Goal: Download file/media

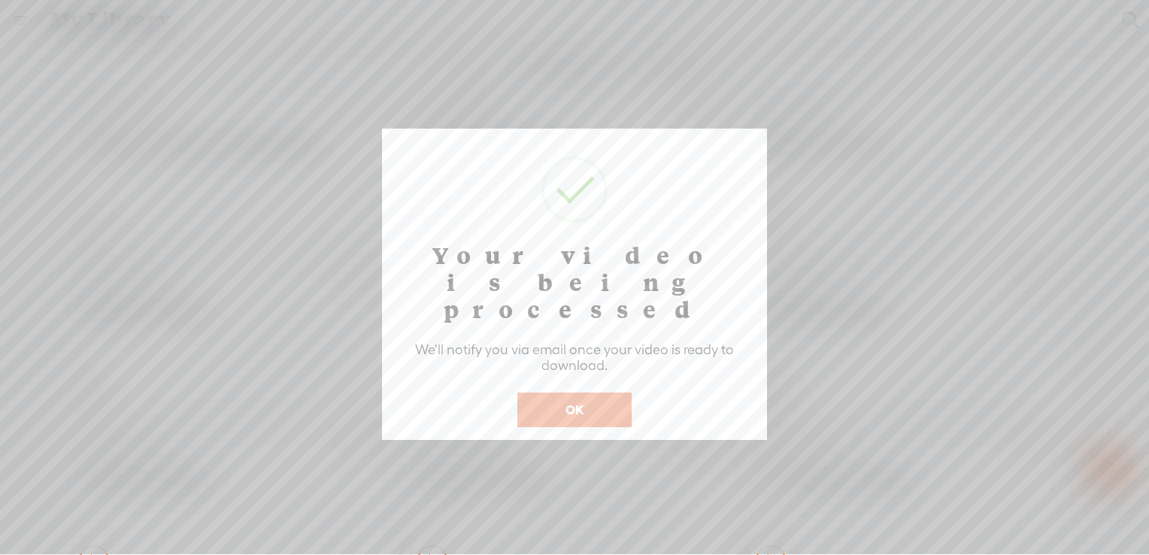
click at [584, 392] on button "OK" at bounding box center [574, 409] width 114 height 35
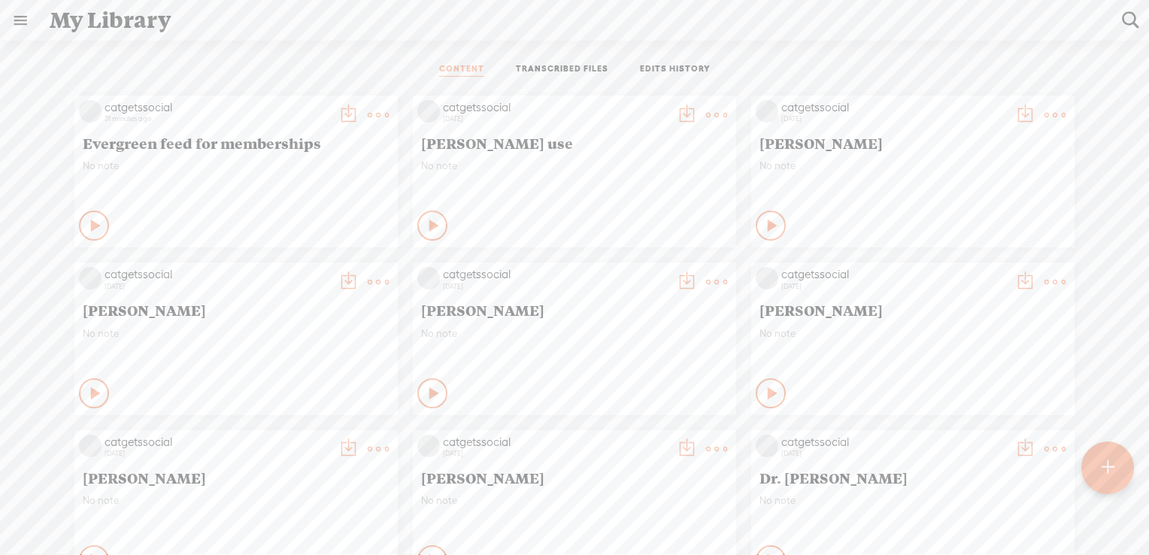
click at [368, 115] on t at bounding box center [378, 114] width 21 height 21
click at [302, 296] on link "Download as..." at bounding box center [295, 303] width 150 height 35
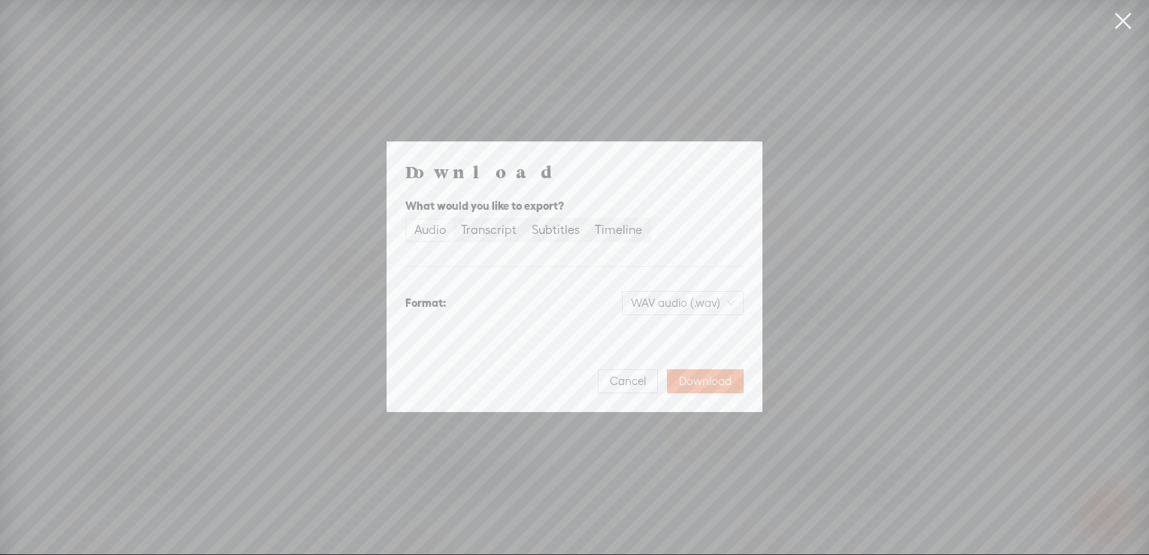
drag, startPoint x: 631, startPoint y: 380, endPoint x: 624, endPoint y: 353, distance: 28.1
click at [631, 380] on span "Cancel" at bounding box center [628, 381] width 36 height 15
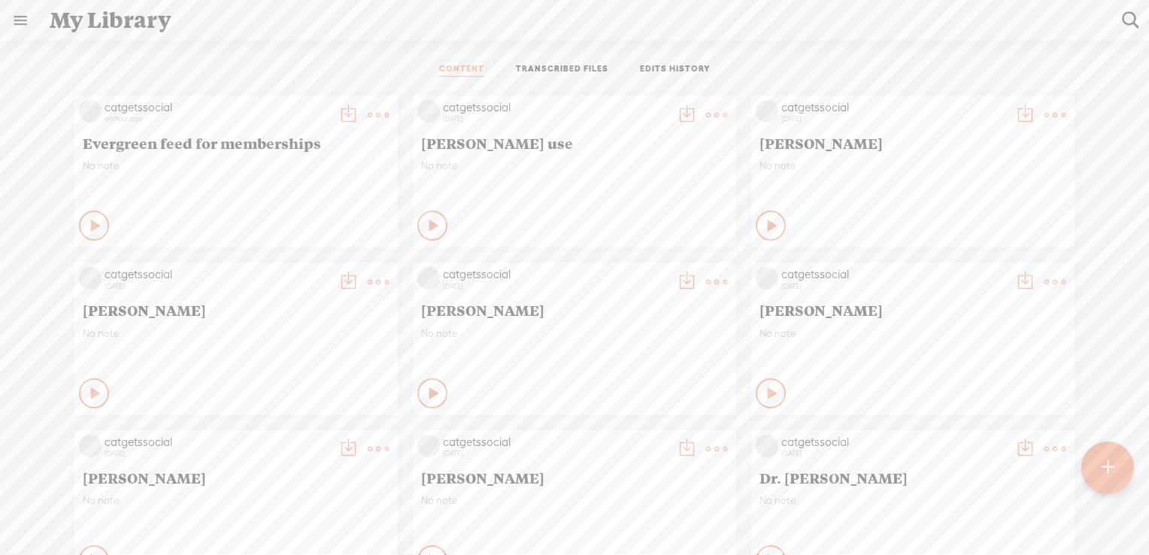
click at [368, 111] on t at bounding box center [378, 114] width 21 height 21
click at [274, 298] on link "Download as..." at bounding box center [295, 303] width 150 height 35
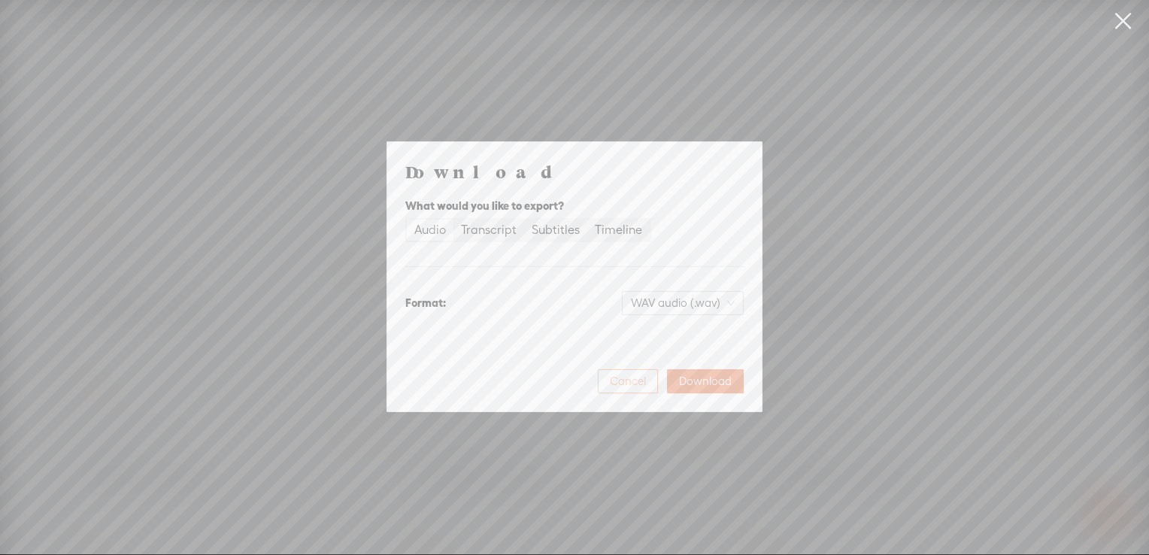
click at [622, 386] on span "Cancel" at bounding box center [628, 381] width 36 height 15
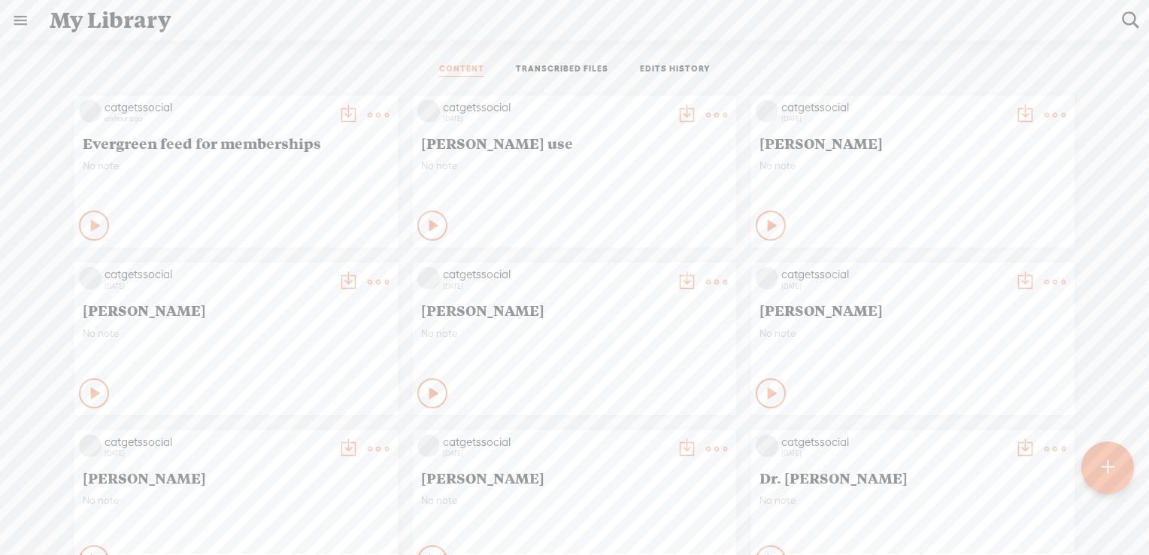
click at [373, 114] on t at bounding box center [378, 114] width 21 height 21
click at [420, 16] on div "My Library" at bounding box center [575, 20] width 1072 height 39
